Goal: Book appointment/travel/reservation

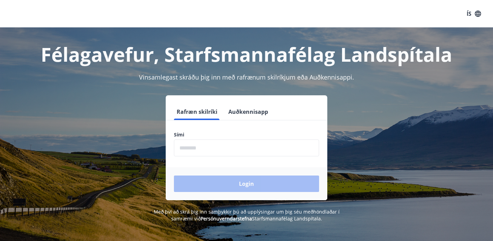
click at [191, 150] on input "phone" at bounding box center [246, 147] width 145 height 17
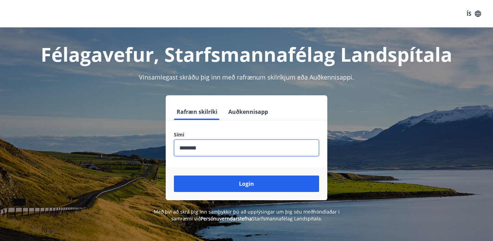
type input "********"
click at [174, 175] on button "Login" at bounding box center [246, 183] width 145 height 16
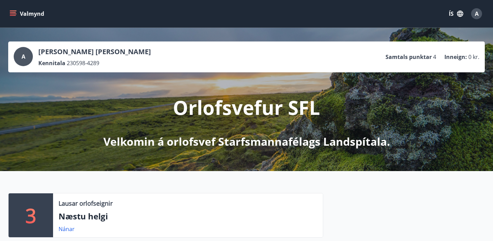
scroll to position [40, 0]
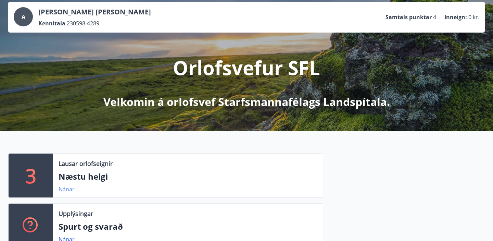
click at [67, 188] on link "Nánar" at bounding box center [67, 189] width 16 height 8
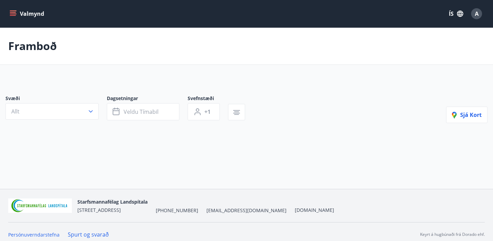
type input "*"
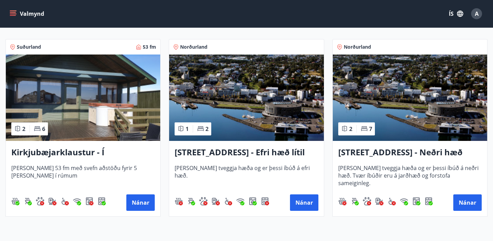
scroll to position [135, 0]
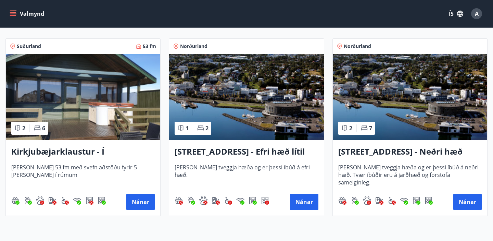
click at [106, 147] on h3 "Kirkjubæjarklaustur - Í landi Hæðargarðs" at bounding box center [82, 151] width 143 height 12
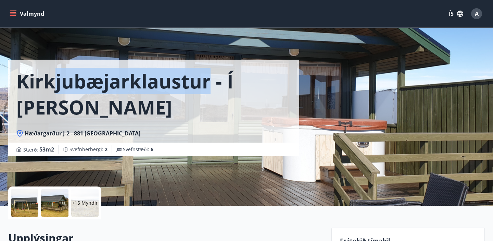
drag, startPoint x: 209, startPoint y: 77, endPoint x: 51, endPoint y: 79, distance: 157.8
click at [51, 79] on h1 "Kirkjubæjarklaustur - Í landi Hæðargarðs" at bounding box center [153, 94] width 275 height 52
copy h1 "Kirkjubæjarklaustur"
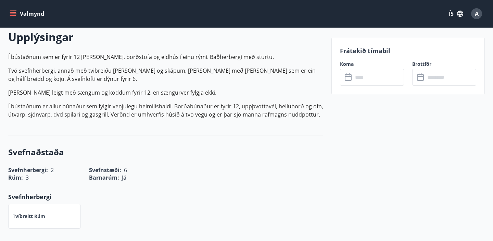
scroll to position [36, 0]
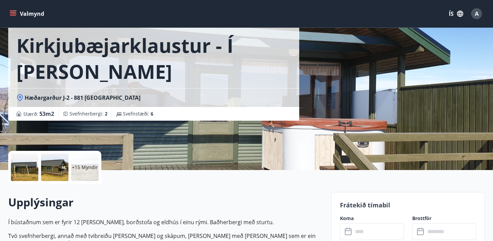
click at [49, 164] on div at bounding box center [54, 166] width 27 height 27
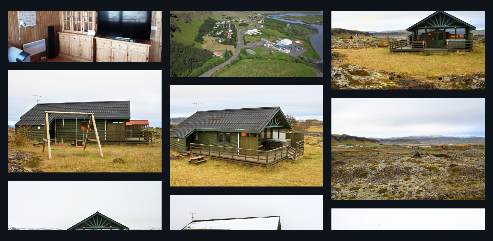
scroll to position [0, 0]
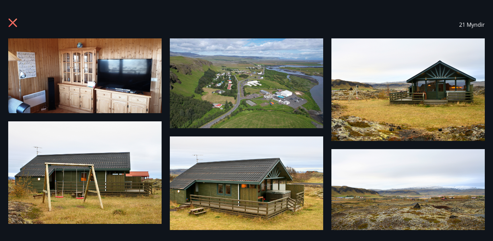
click at [15, 21] on icon at bounding box center [13, 23] width 11 height 11
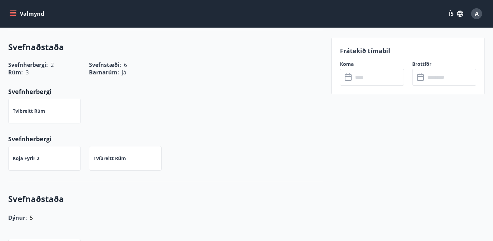
scroll to position [306, 0]
click at [31, 158] on p "Koja fyrir 2" at bounding box center [26, 157] width 27 height 7
click at [115, 163] on div "Tvíbreitt rúm" at bounding box center [125, 157] width 73 height 25
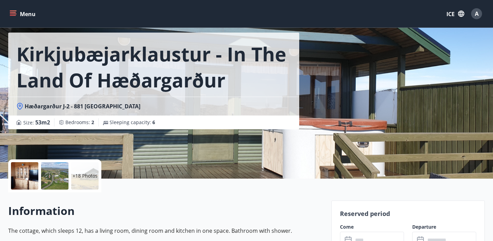
scroll to position [23, 0]
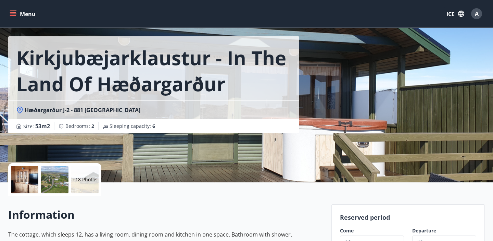
click at [97, 174] on div "+18 Photos" at bounding box center [84, 179] width 27 height 27
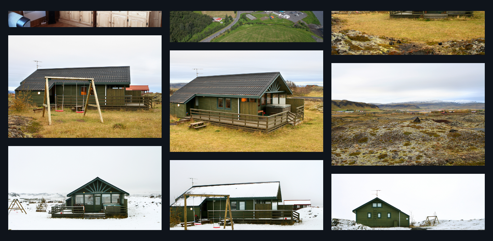
scroll to position [0, 0]
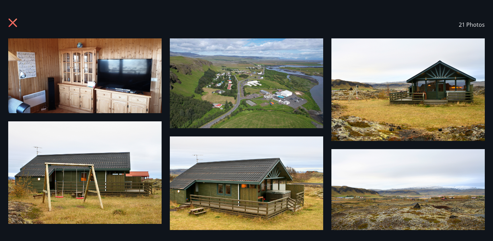
click at [9, 21] on icon at bounding box center [13, 23] width 11 height 11
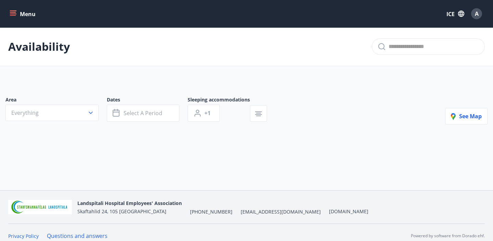
type input "*"
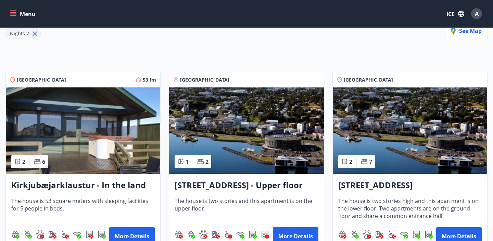
click at [72, 128] on img at bounding box center [83, 130] width 154 height 86
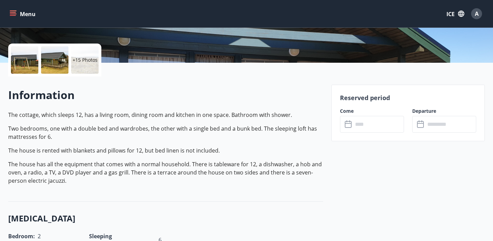
scroll to position [143, 0]
